Goal: Task Accomplishment & Management: Manage account settings

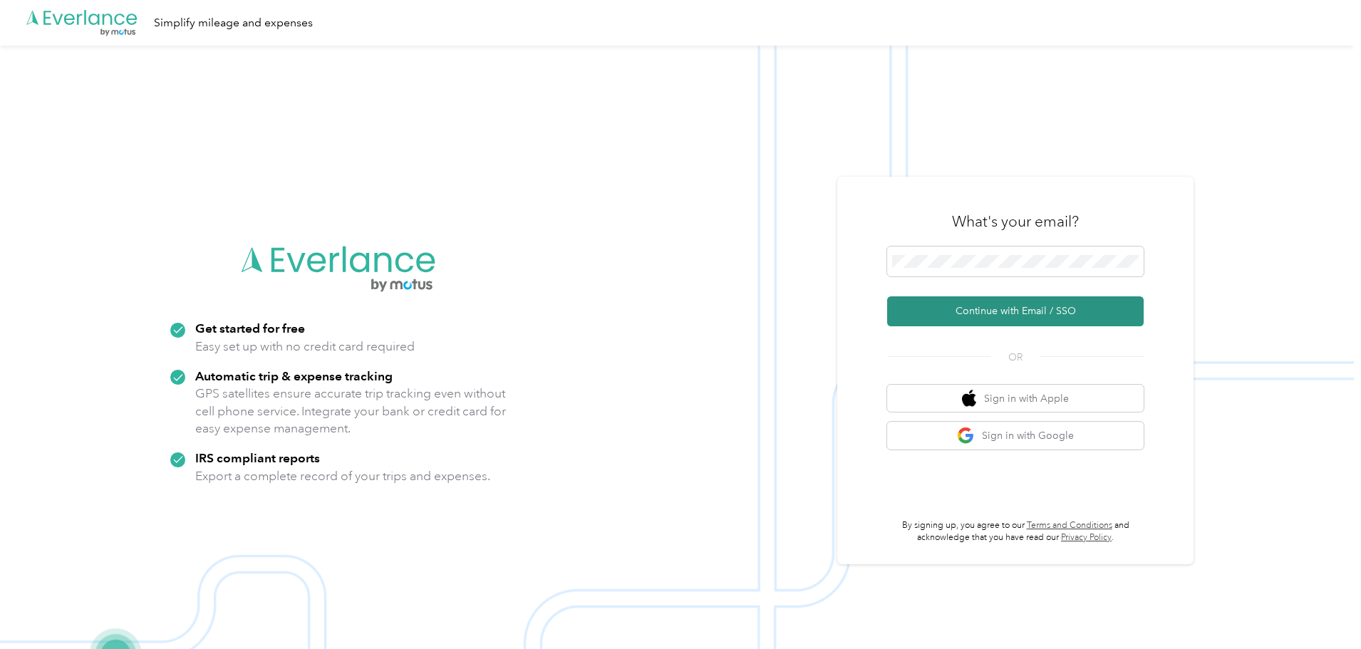
click at [999, 316] on button "Continue with Email / SSO" at bounding box center [1015, 312] width 257 height 30
click at [1021, 314] on button "Continue with Email / SSO" at bounding box center [1015, 312] width 257 height 30
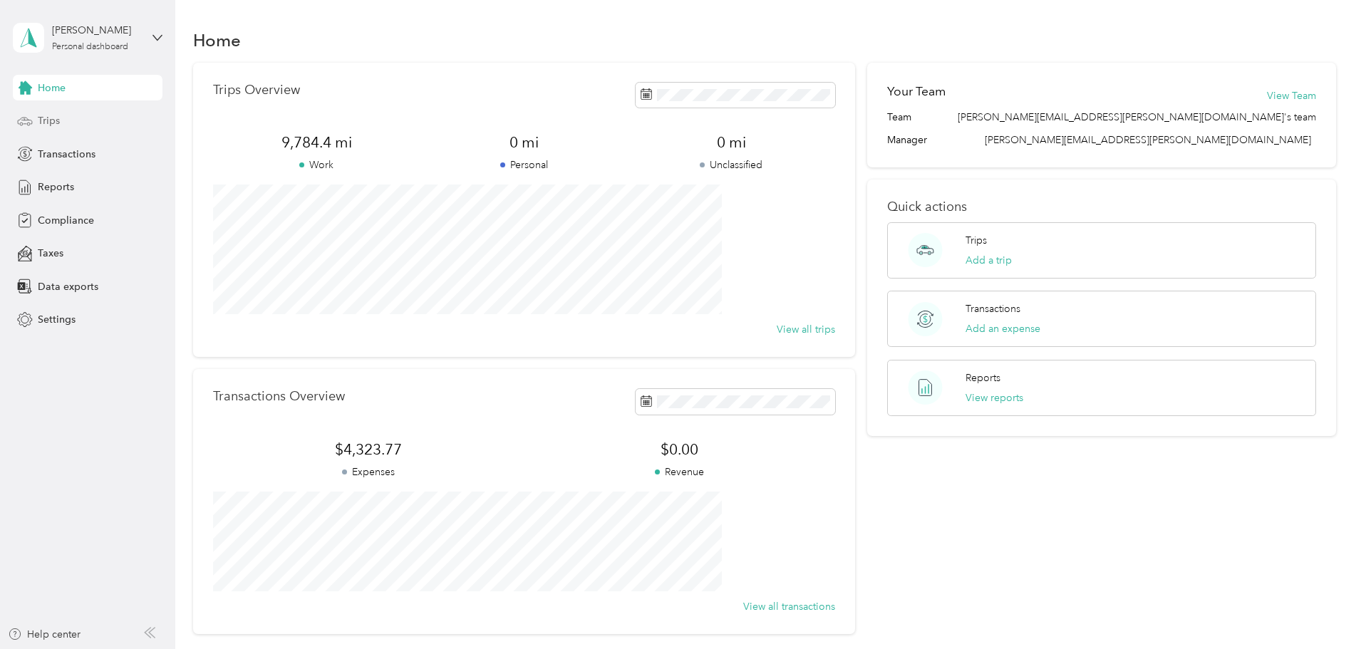
click at [64, 118] on div "Trips" at bounding box center [88, 121] width 150 height 26
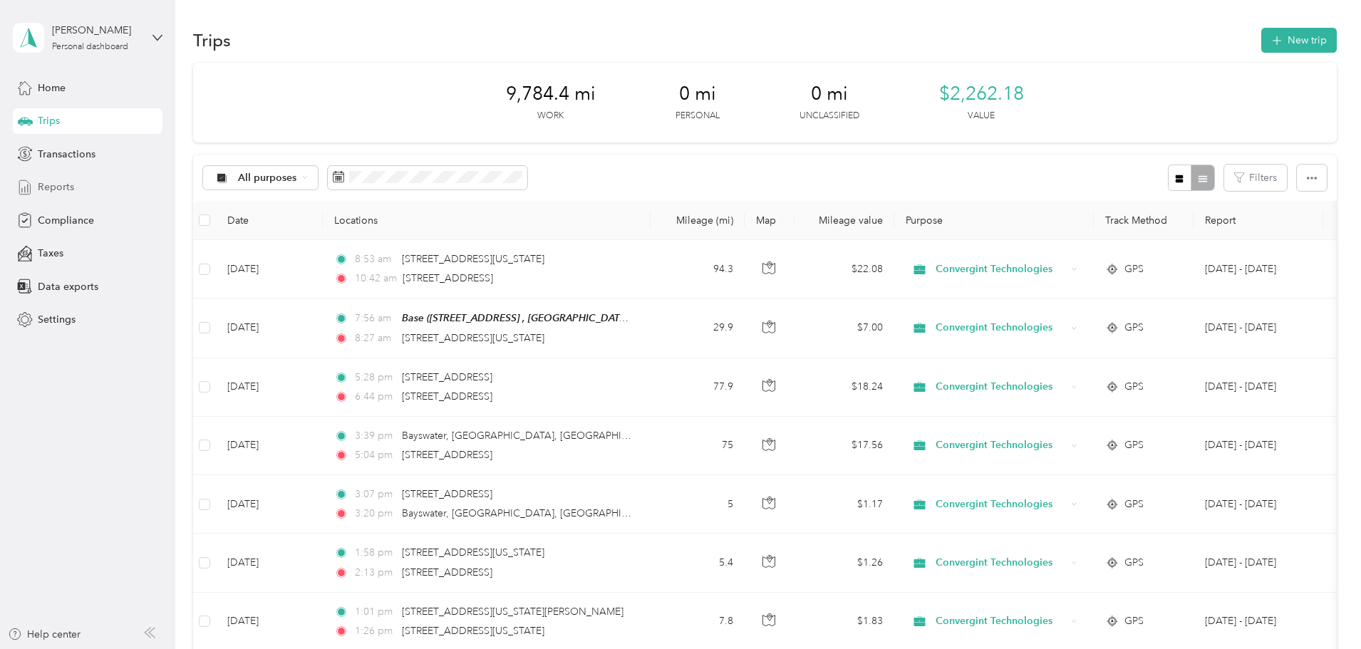
click at [61, 185] on span "Reports" at bounding box center [56, 187] width 36 height 15
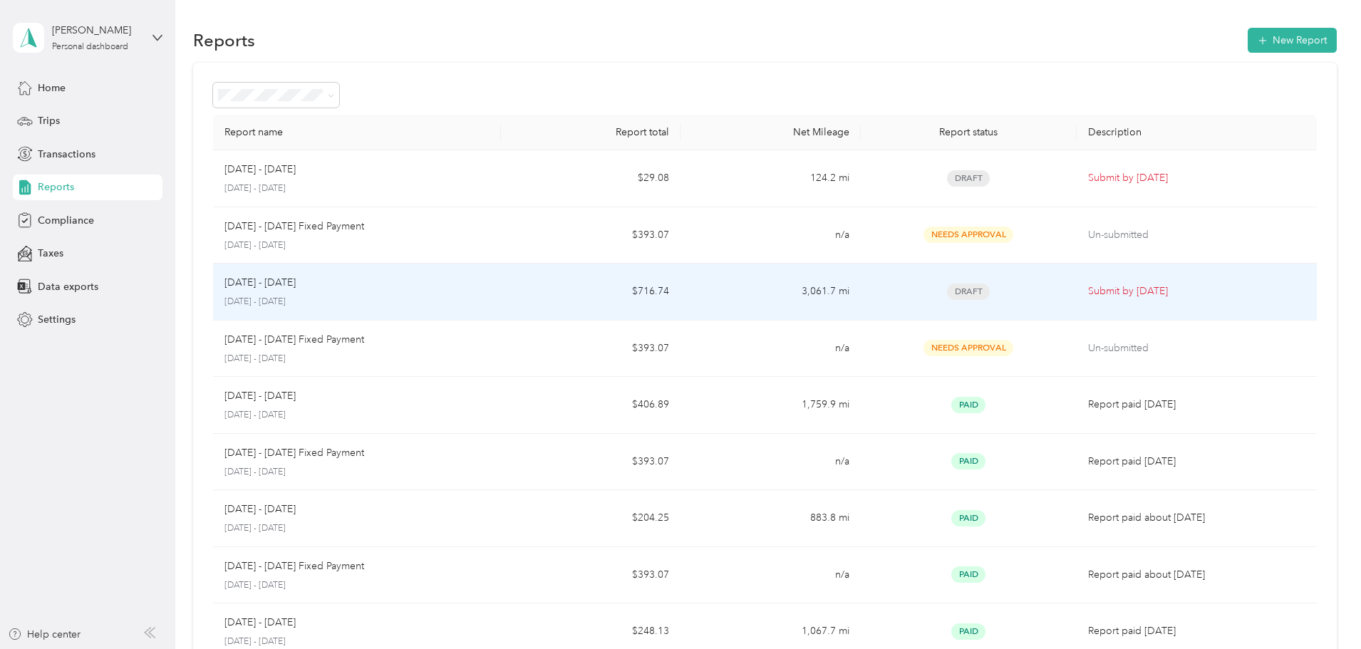
click at [872, 294] on div "Draft" at bounding box center [968, 292] width 193 height 16
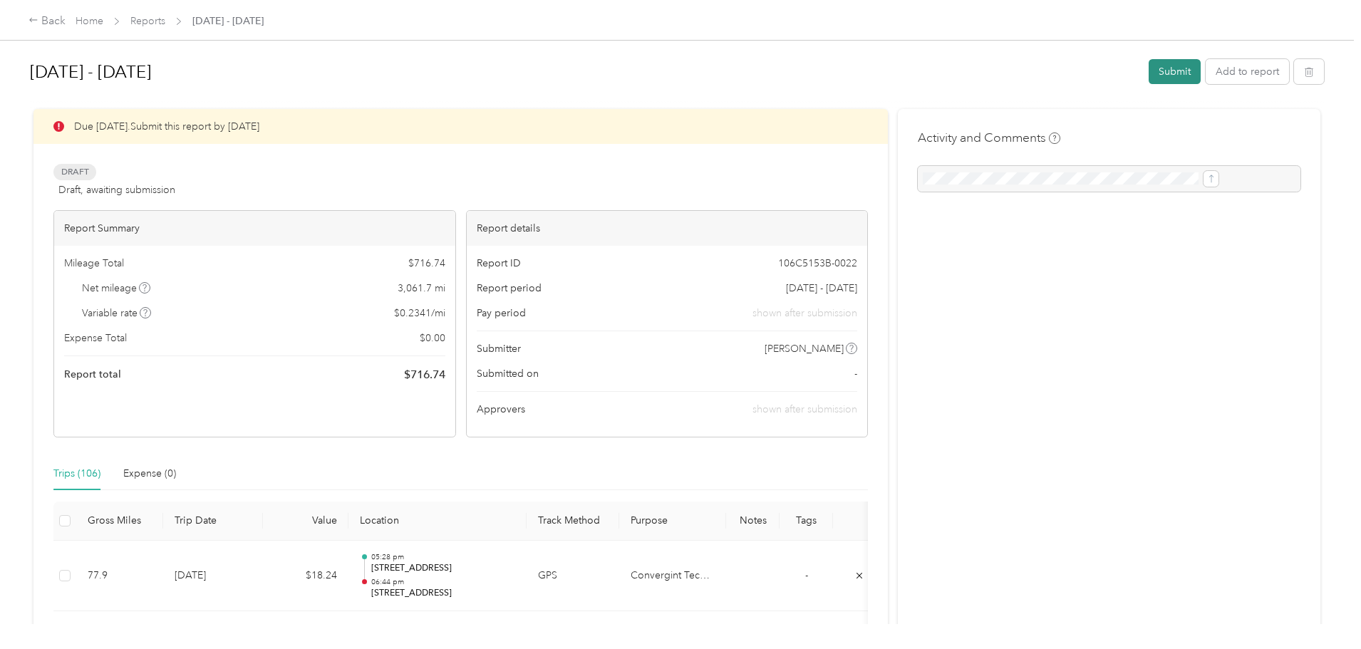
click at [1149, 71] on button "Submit" at bounding box center [1175, 71] width 52 height 25
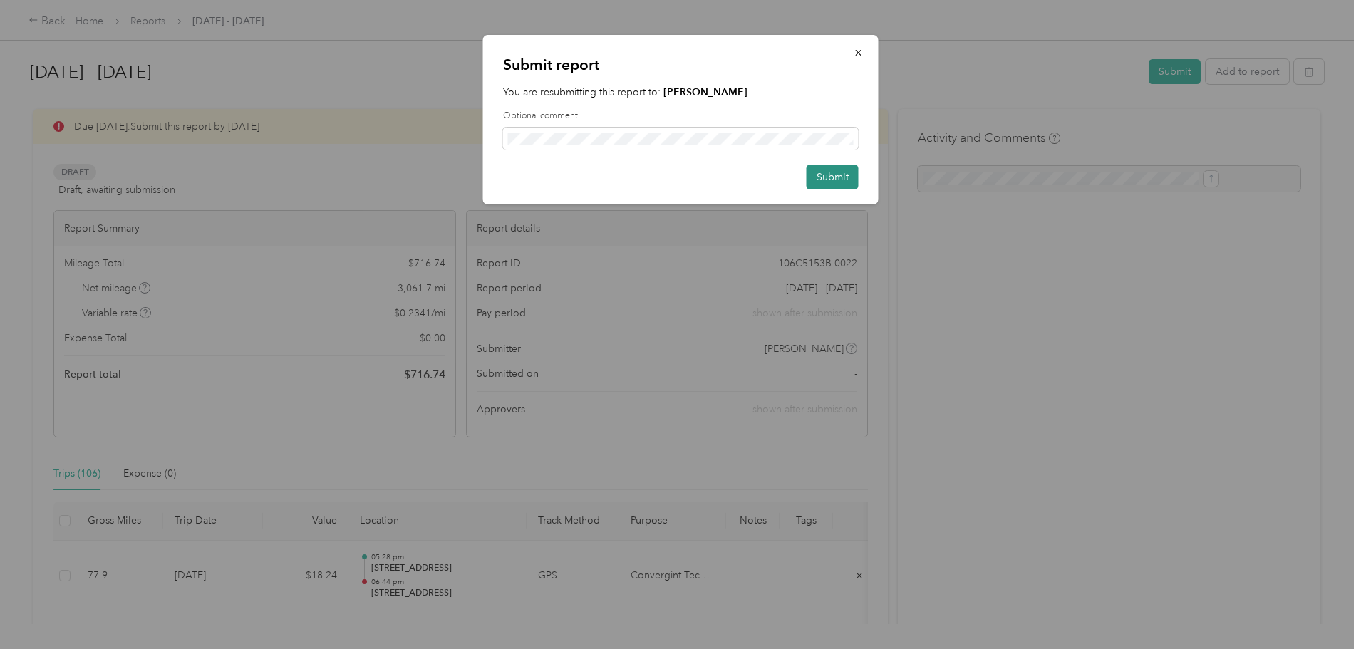
click at [825, 182] on button "Submit" at bounding box center [833, 177] width 52 height 25
